Goal: Information Seeking & Learning: Check status

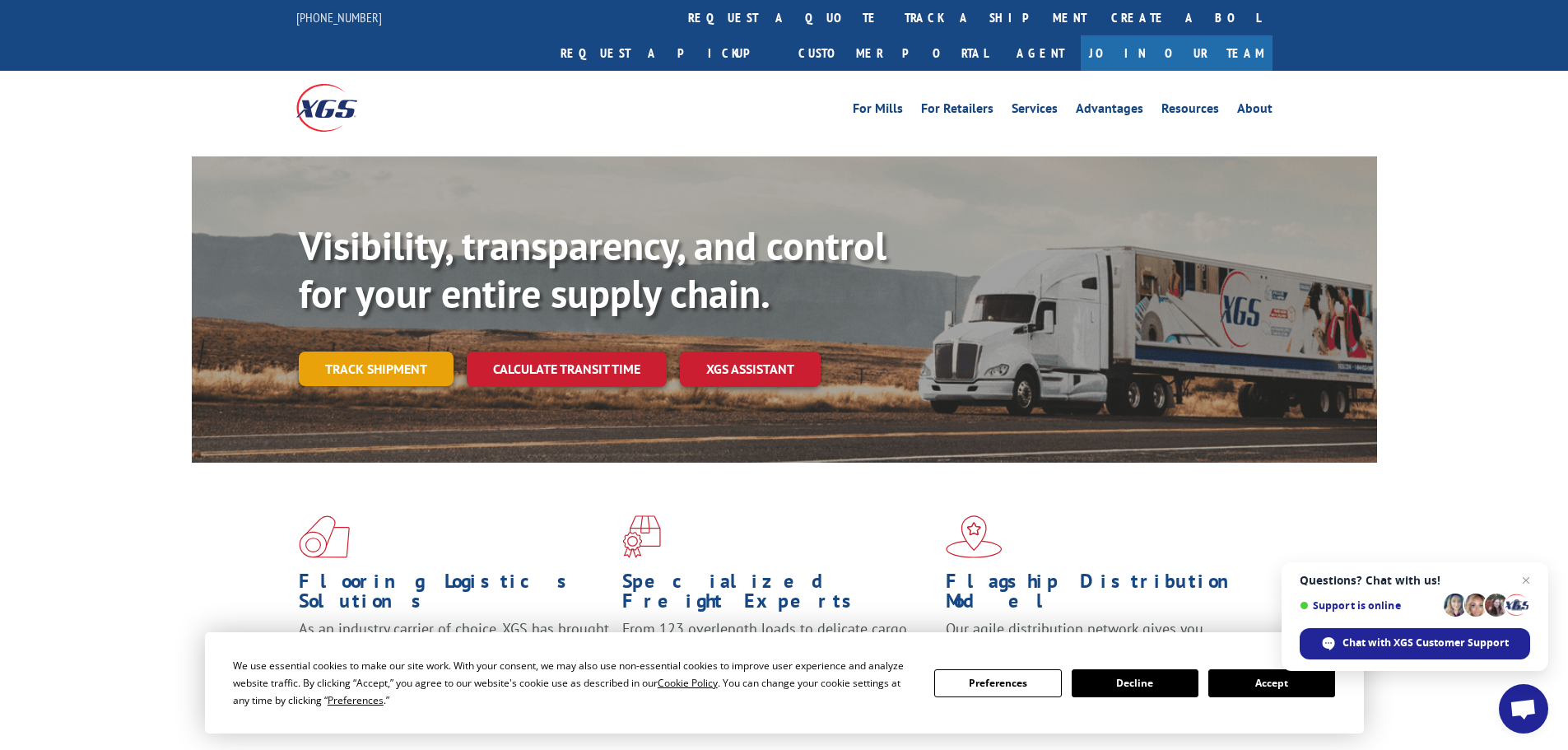
click at [392, 351] on link "Track shipment" at bounding box center [375, 368] width 154 height 35
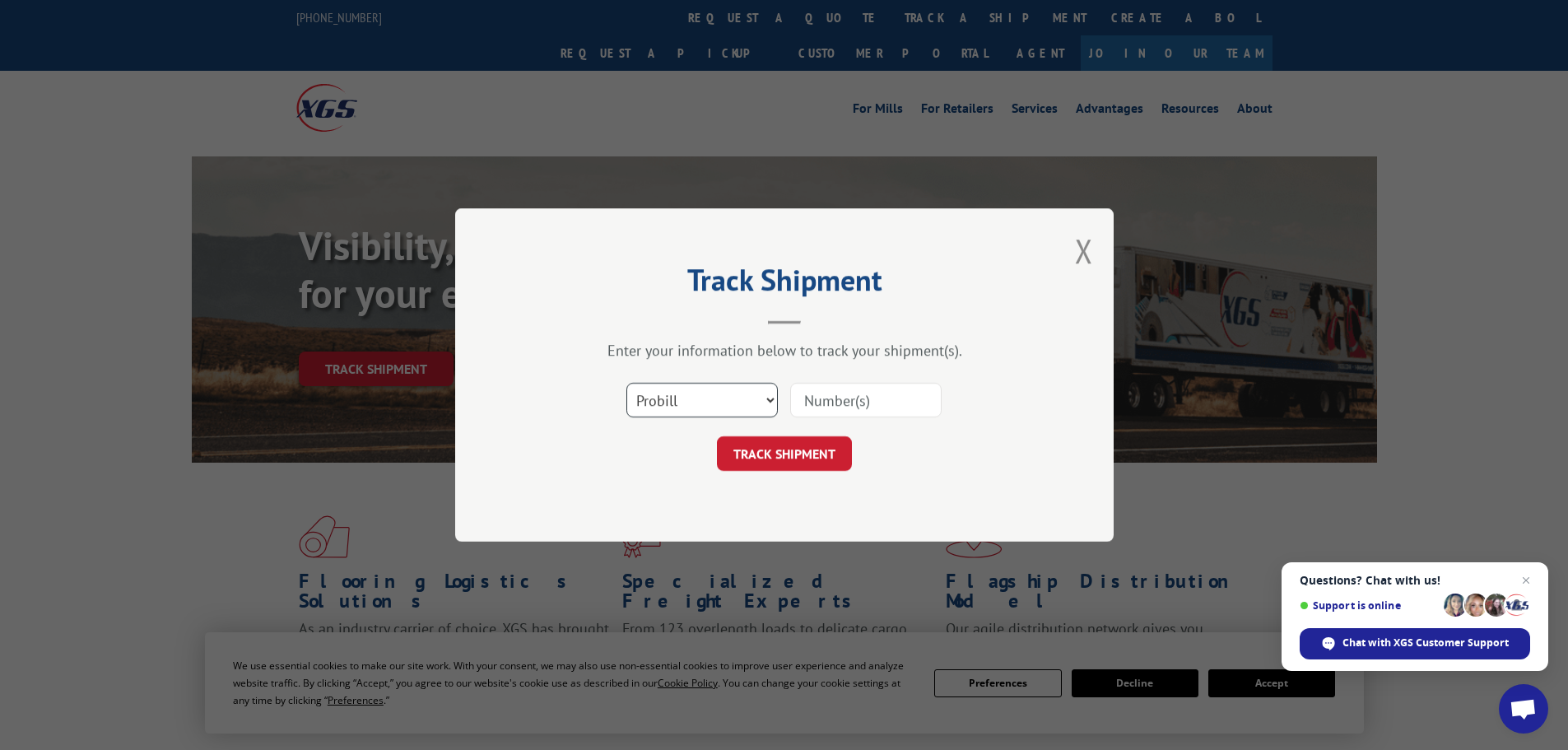
click at [736, 405] on select "Select category... Probill BOL PO" at bounding box center [702, 400] width 152 height 35
select select "bol"
click at [626, 383] on select "Select category... Probill BOL PO" at bounding box center [702, 400] width 152 height 35
click at [847, 404] on input at bounding box center [866, 400] width 152 height 35
paste input "F590717"
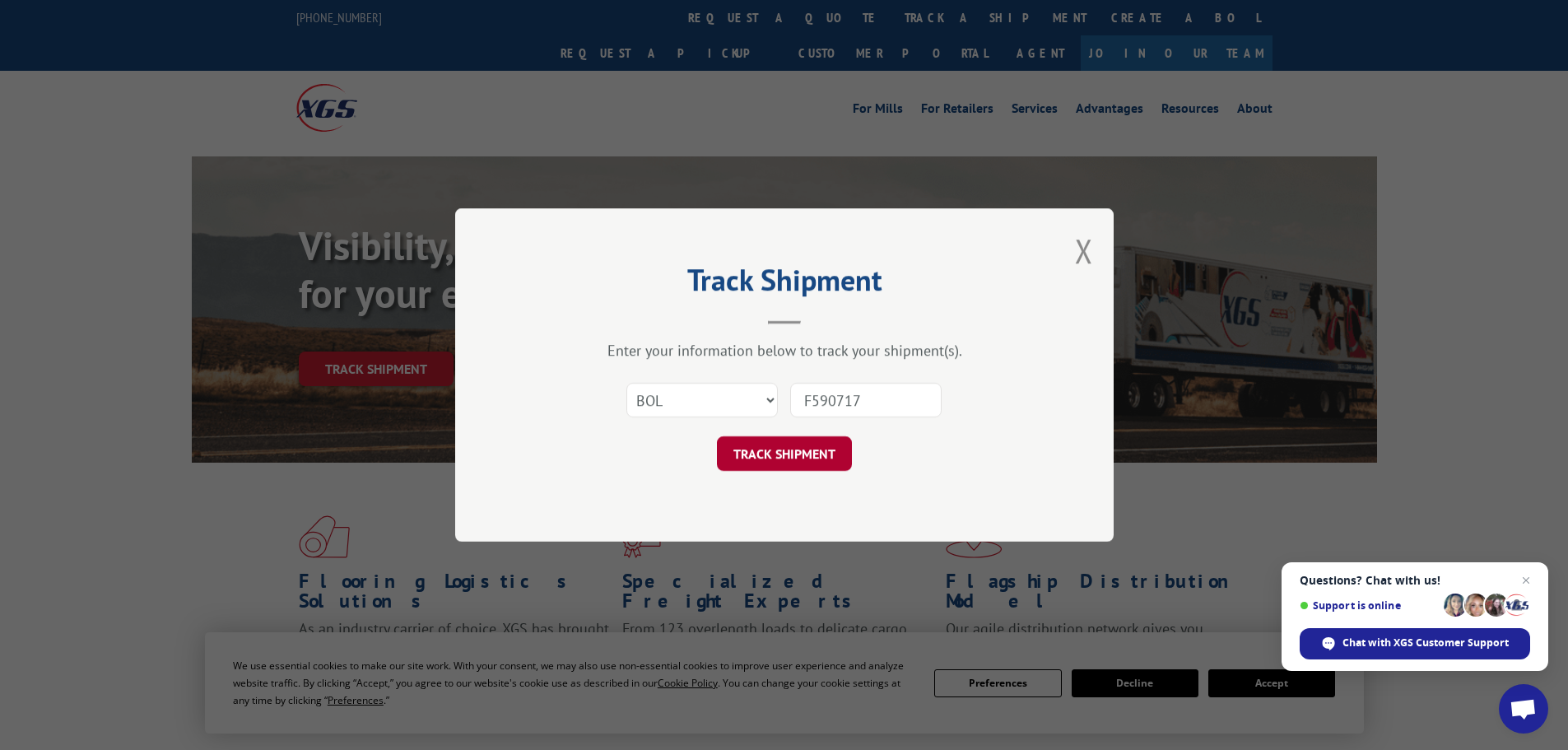
type input "F590717"
click at [793, 459] on button "TRACK SHIPMENT" at bounding box center [784, 453] width 135 height 35
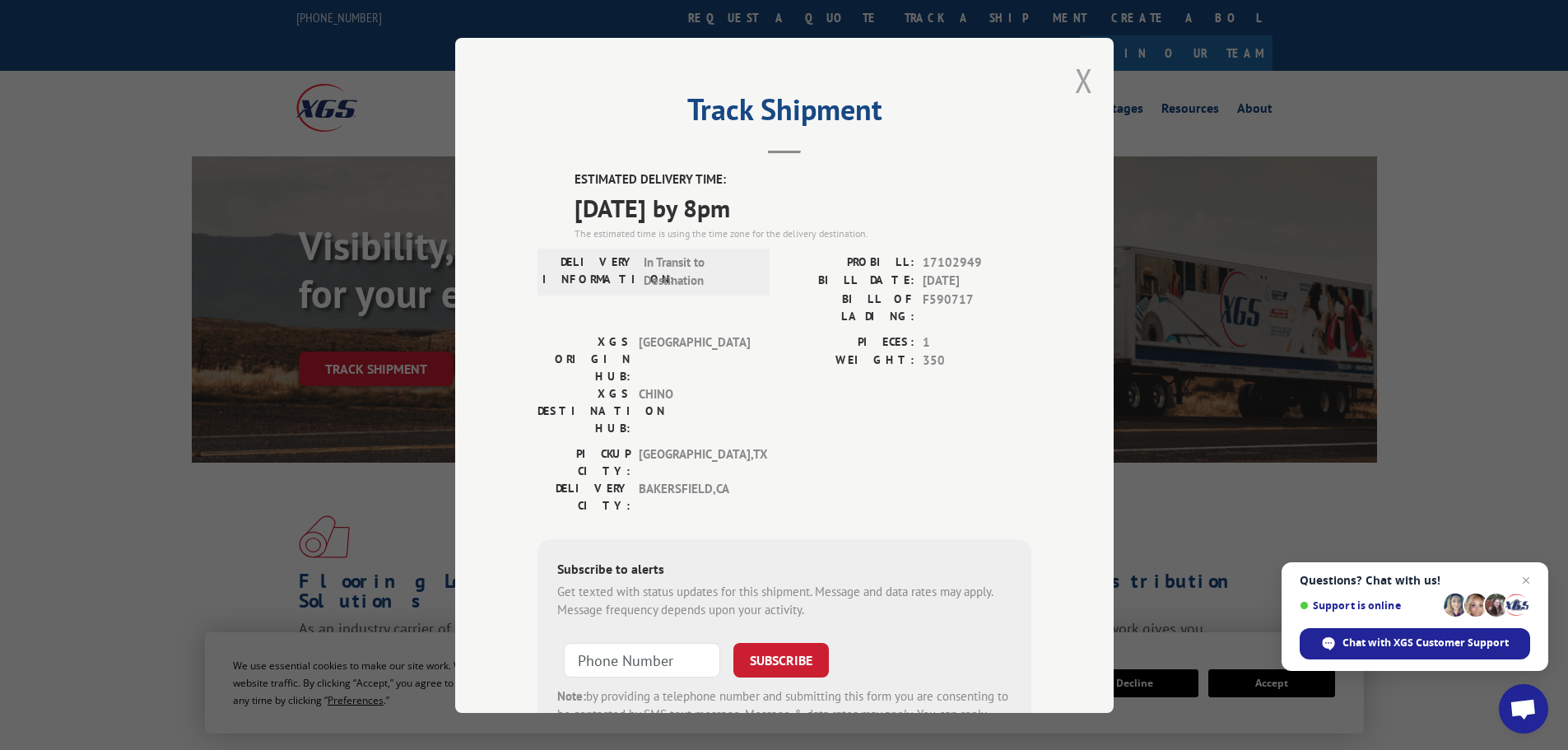
click at [1083, 94] on button "Close modal" at bounding box center [1083, 80] width 18 height 44
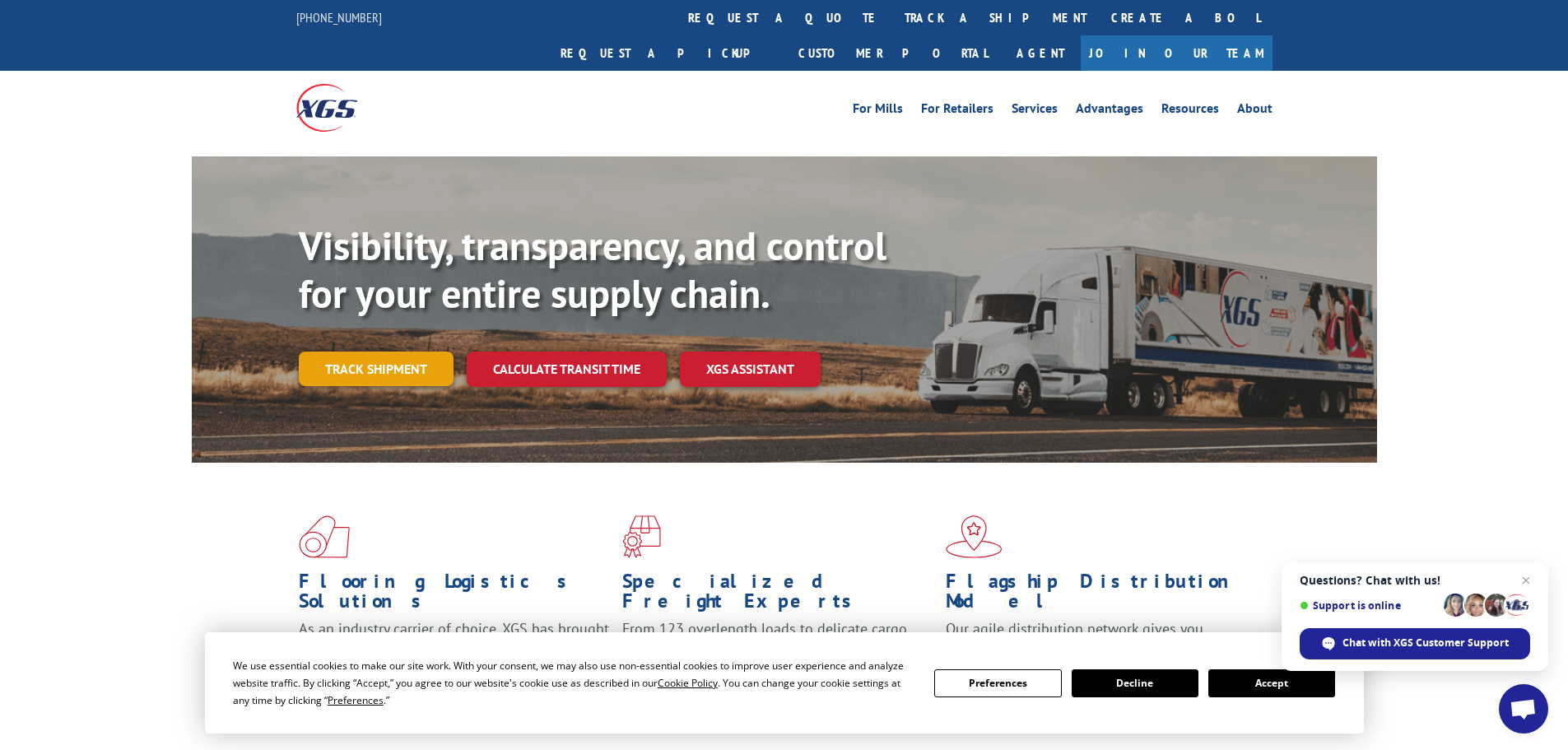
click at [427, 351] on link "Track shipment" at bounding box center [375, 368] width 154 height 35
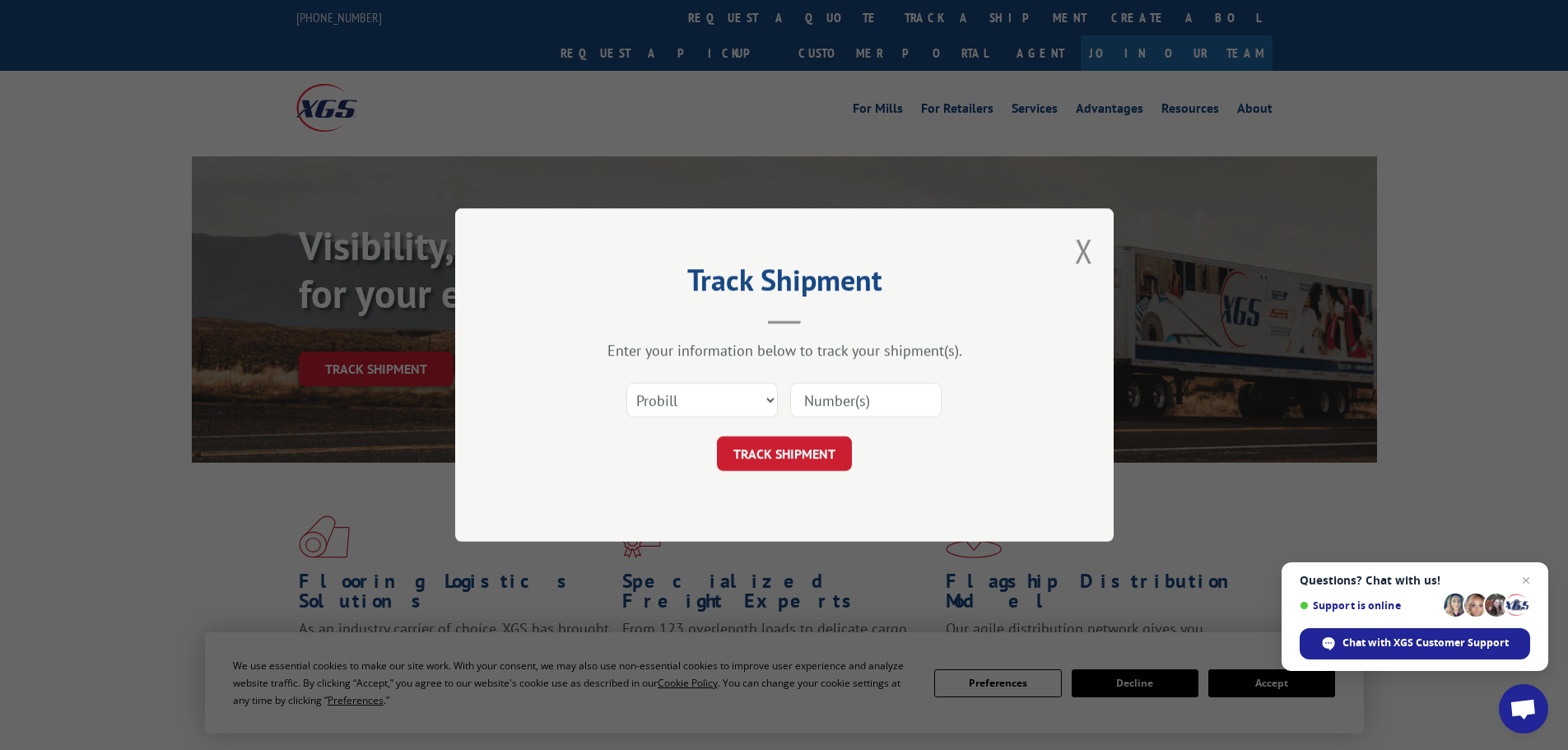
click at [840, 404] on input at bounding box center [866, 400] width 152 height 35
paste input "17102949"
type input "17102949"
click at [785, 457] on button "TRACK SHIPMENT" at bounding box center [784, 453] width 135 height 35
